Goal: Entertainment & Leisure: Consume media (video, audio)

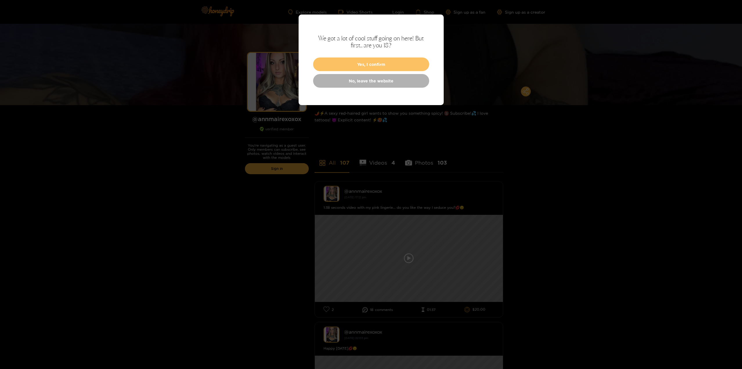
click at [373, 63] on button "Yes, I confirm" at bounding box center [371, 64] width 116 height 14
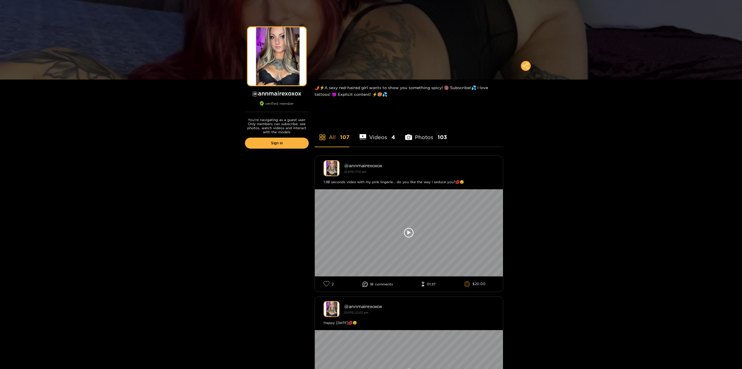
scroll to position [29, 0]
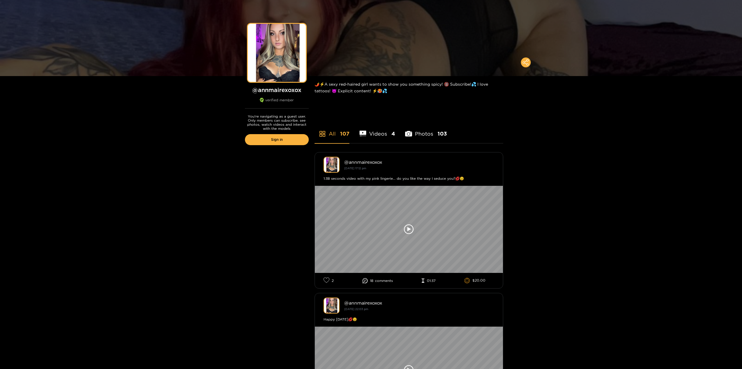
click at [373, 133] on li "Videos 4" at bounding box center [378, 130] width 36 height 26
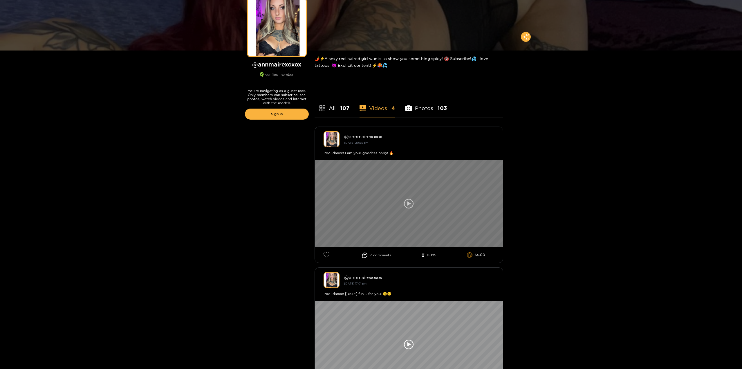
scroll to position [58, 0]
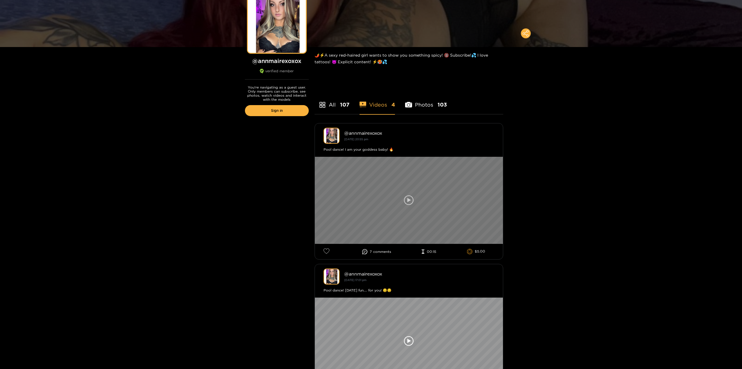
click at [383, 207] on div at bounding box center [409, 200] width 188 height 87
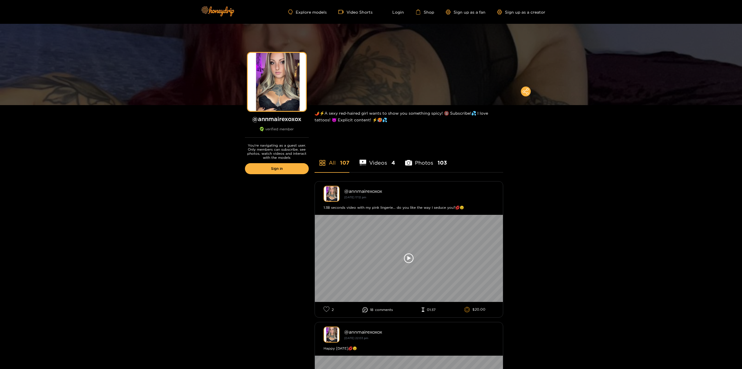
click at [378, 171] on li "Videos 4" at bounding box center [378, 159] width 36 height 26
click at [381, 161] on li "Videos 4" at bounding box center [378, 159] width 36 height 26
click at [421, 168] on li "Photos 103" at bounding box center [426, 159] width 42 height 26
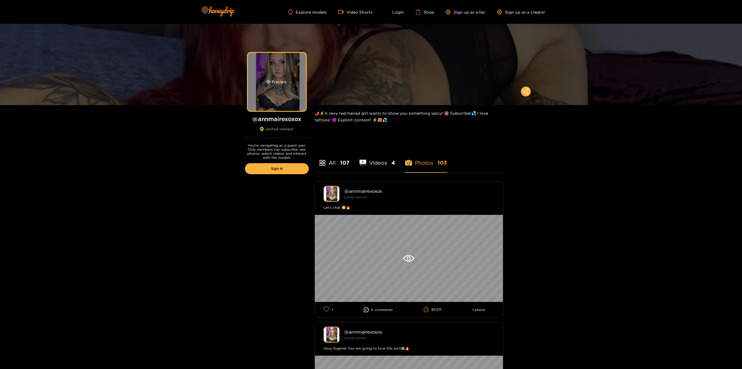
click at [288, 95] on div "Preview" at bounding box center [277, 82] width 58 height 58
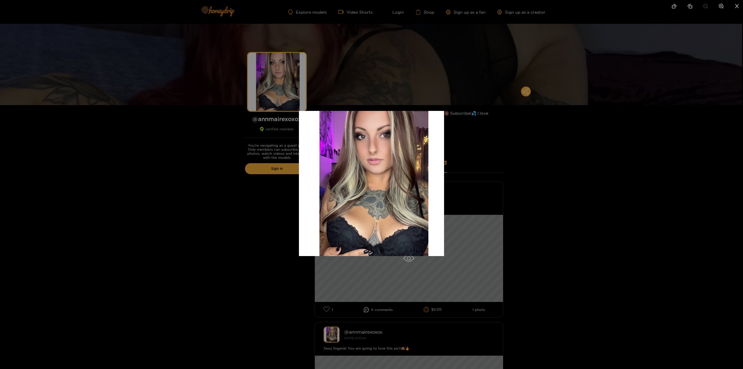
click at [250, 128] on div at bounding box center [371, 184] width 743 height 369
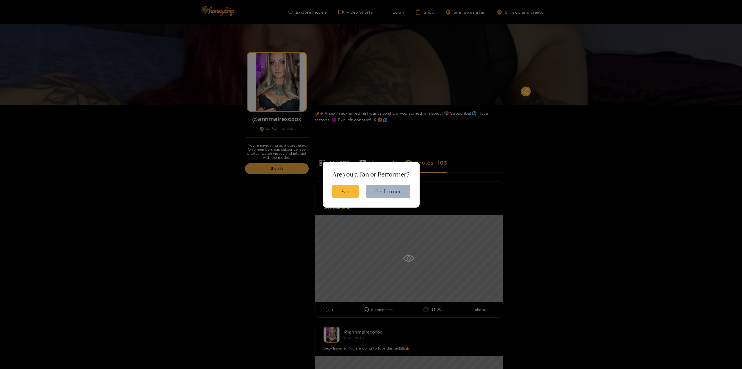
drag, startPoint x: 445, startPoint y: 90, endPoint x: 443, endPoint y: 97, distance: 7.3
click at [443, 91] on div "Are you a Fan or Performer? Fan Performer" at bounding box center [371, 184] width 742 height 369
click at [376, 188] on button "Performer" at bounding box center [388, 192] width 44 height 14
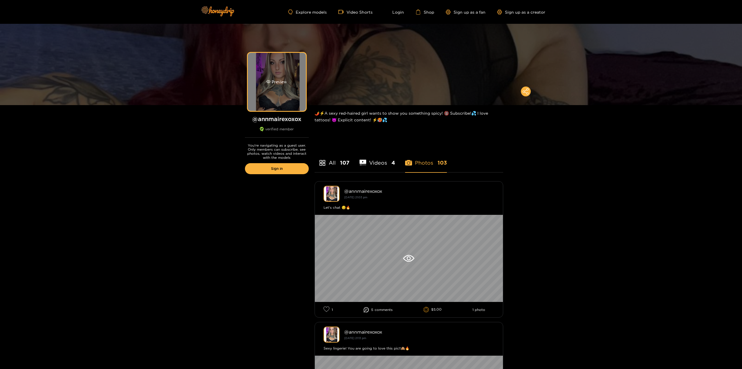
click at [279, 94] on div "Preview" at bounding box center [277, 82] width 58 height 58
